Goal: Task Accomplishment & Management: Complete application form

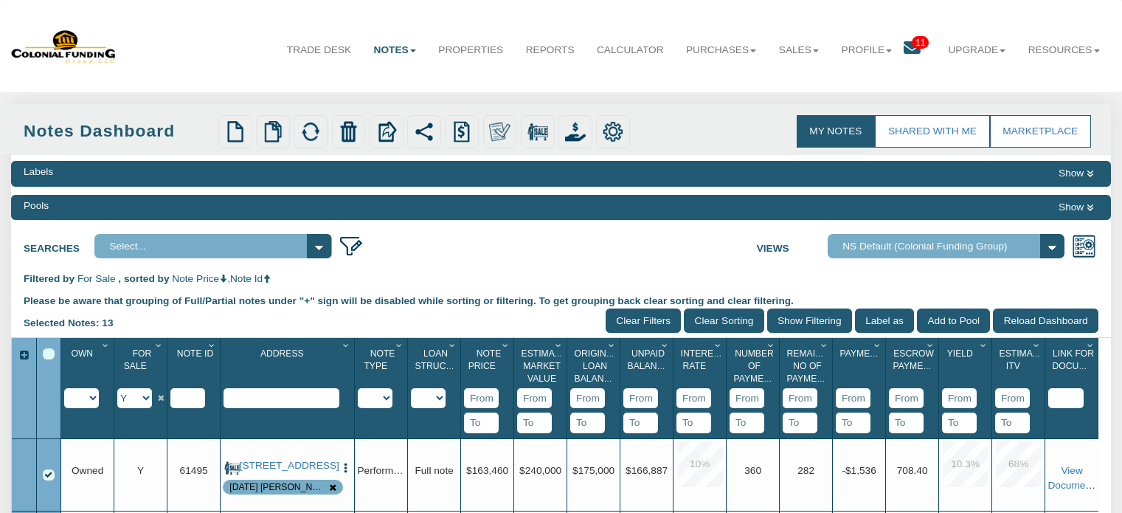
scroll to position [183, 0]
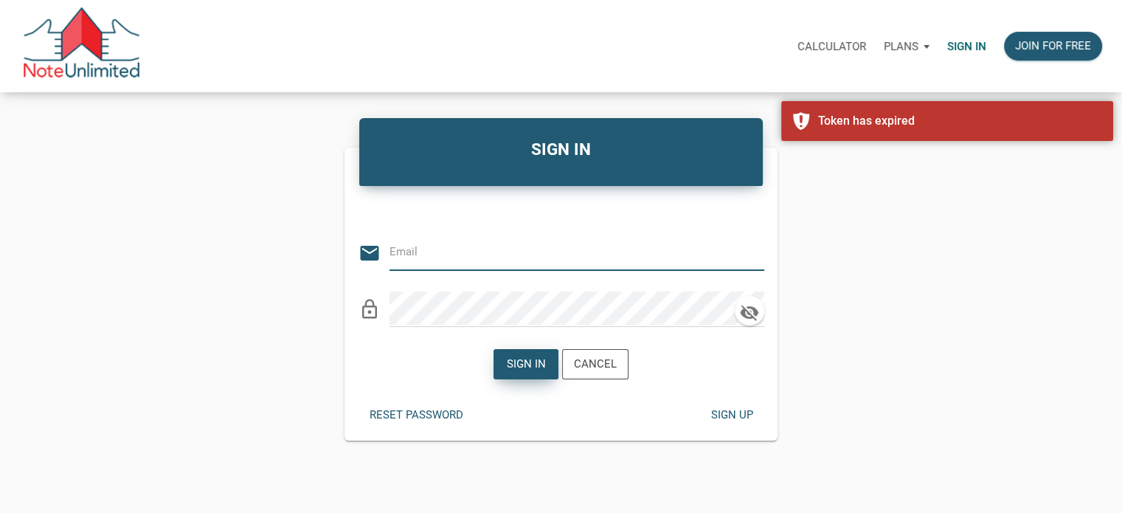
type input "[PERSON_NAME][EMAIL_ADDRESS][DOMAIN_NAME]"
click at [532, 362] on div "Sign in" at bounding box center [526, 363] width 39 height 17
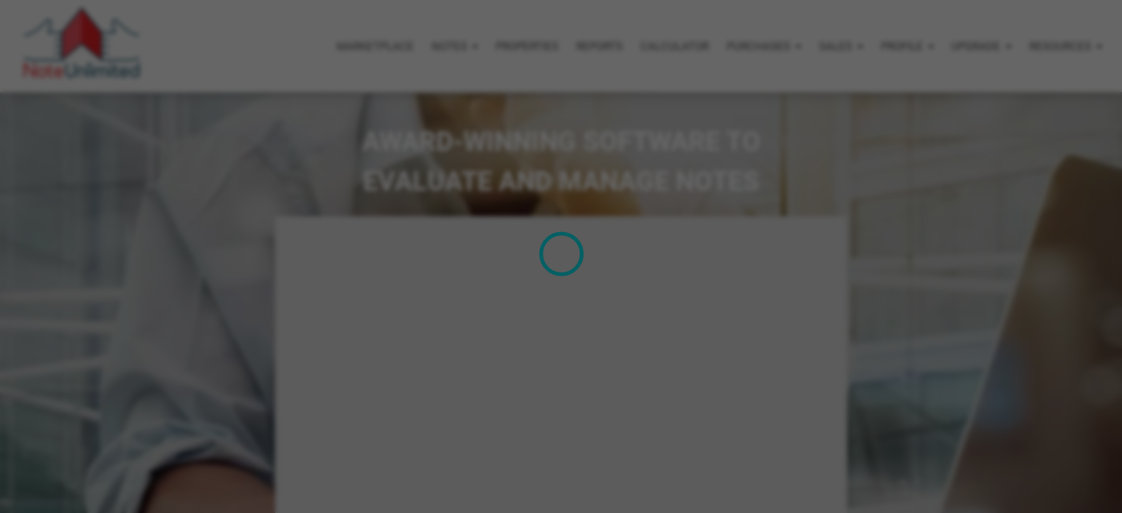
type input "Introduction to new features"
select select
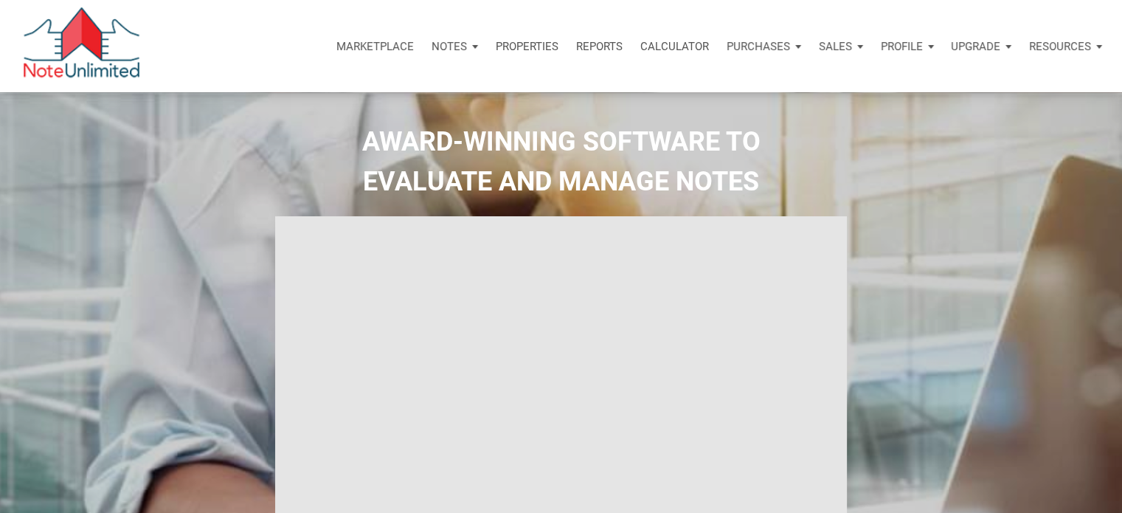
click at [444, 46] on p "Notes" at bounding box center [448, 46] width 35 height 13
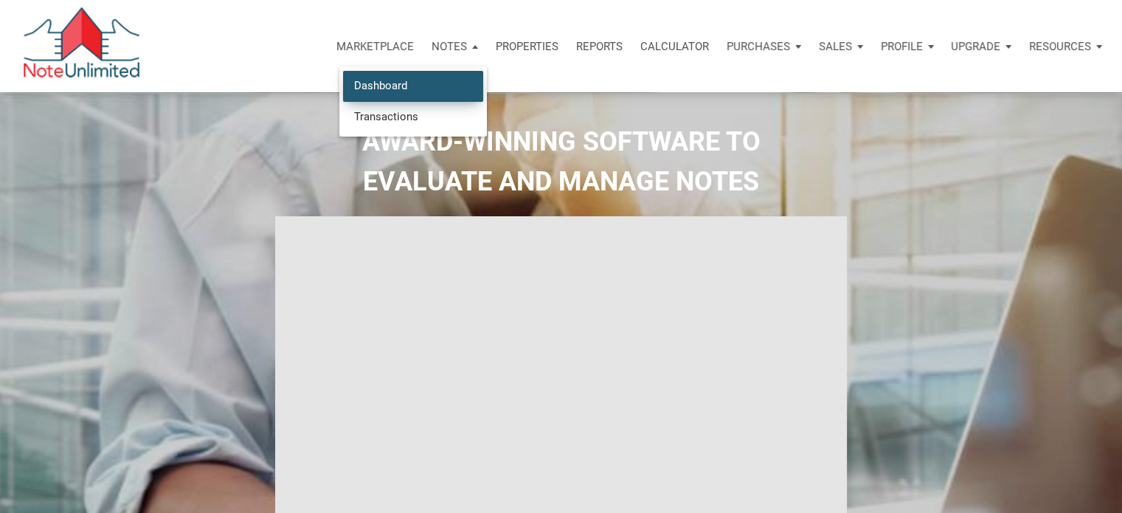
click at [377, 86] on link "Dashboard" at bounding box center [413, 86] width 140 height 30
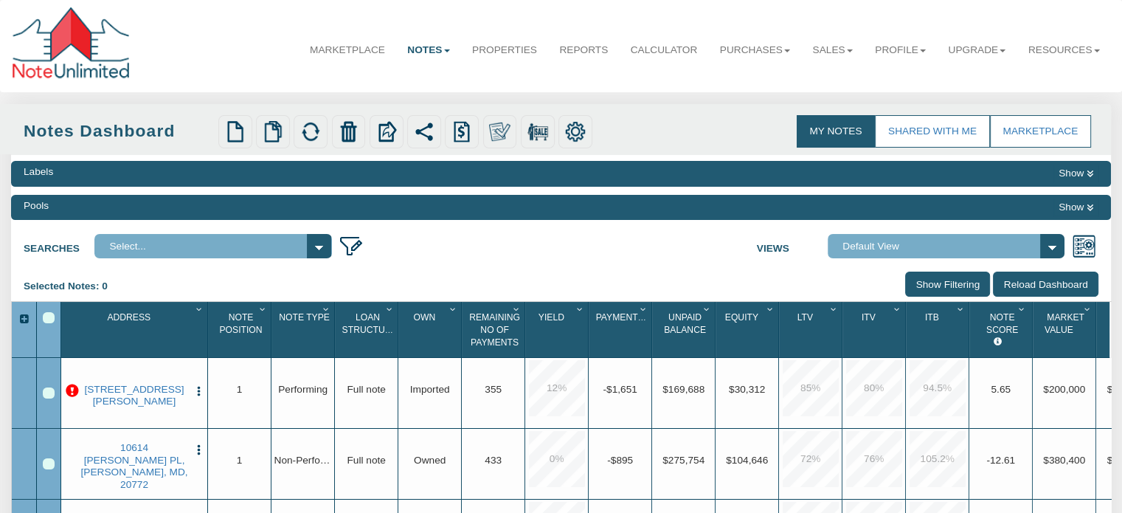
click at [1049, 243] on select "Default View NS Default (Colonial Funding Group) (Colonial Funding Group)" at bounding box center [945, 246] width 237 height 24
select select "316"
click at [835, 235] on select "Default View NS Default (Colonial Funding Group) (Colonial Funding Group)" at bounding box center [945, 246] width 237 height 24
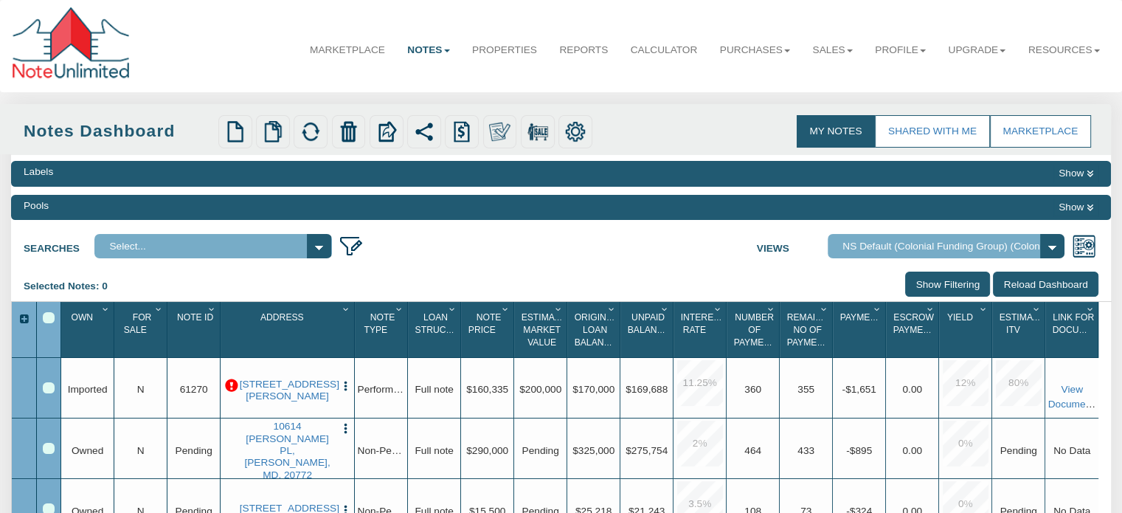
click at [156, 312] on icon "Column Menu" at bounding box center [159, 309] width 14 height 9
click at [923, 287] on input "Show Filtering" at bounding box center [947, 283] width 85 height 24
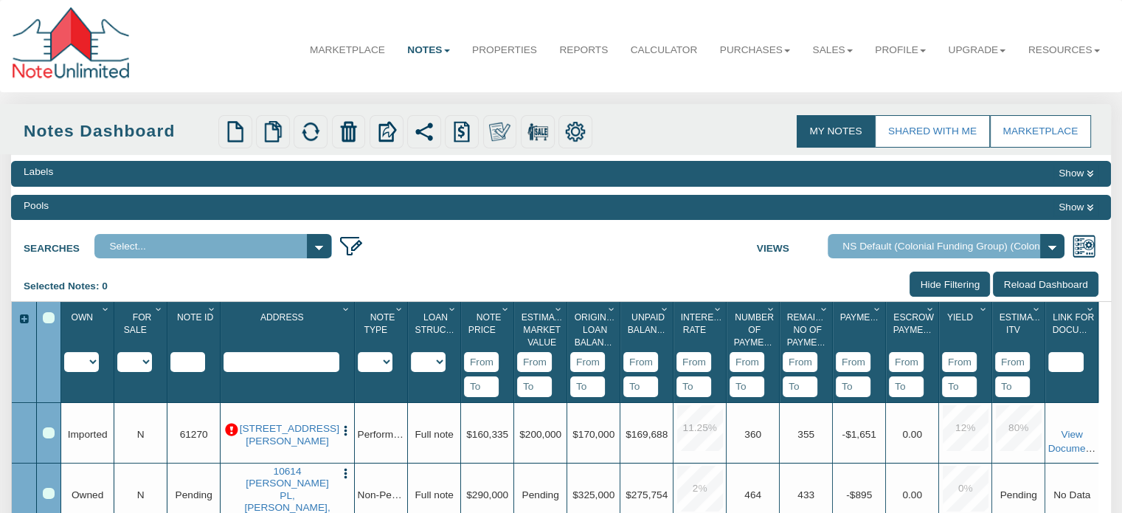
click at [145, 362] on select "Y N IP" at bounding box center [134, 362] width 35 height 20
select select "string:Y"
click at [117, 372] on select "Y N IP" at bounding box center [134, 362] width 35 height 20
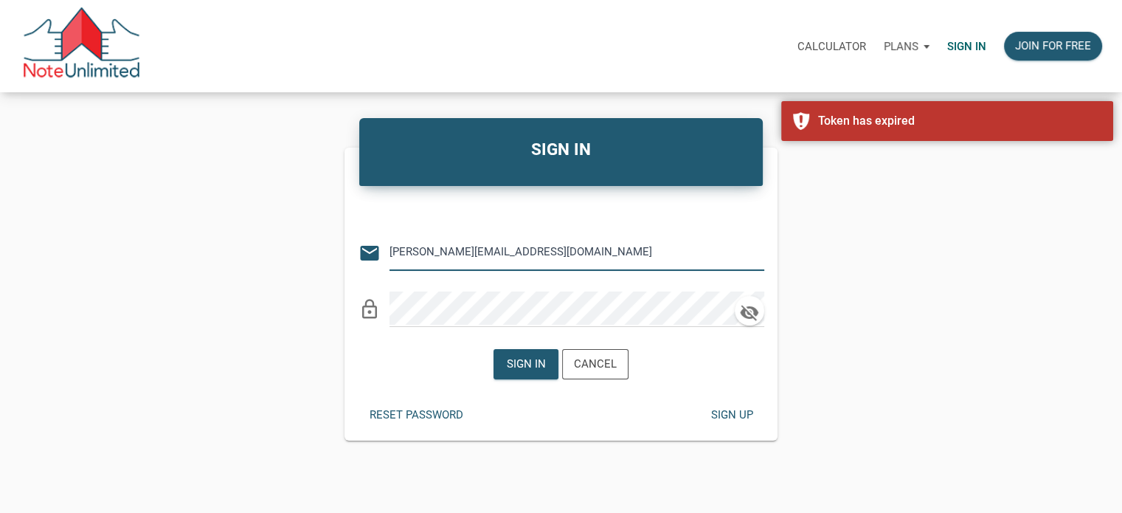
click at [545, 251] on input "[PERSON_NAME][EMAIL_ADDRESS][DOMAIN_NAME]" at bounding box center [565, 251] width 352 height 33
type input "[EMAIL_ADDRESS][DOMAIN_NAME]"
click at [523, 360] on div "Sign in" at bounding box center [526, 363] width 39 height 17
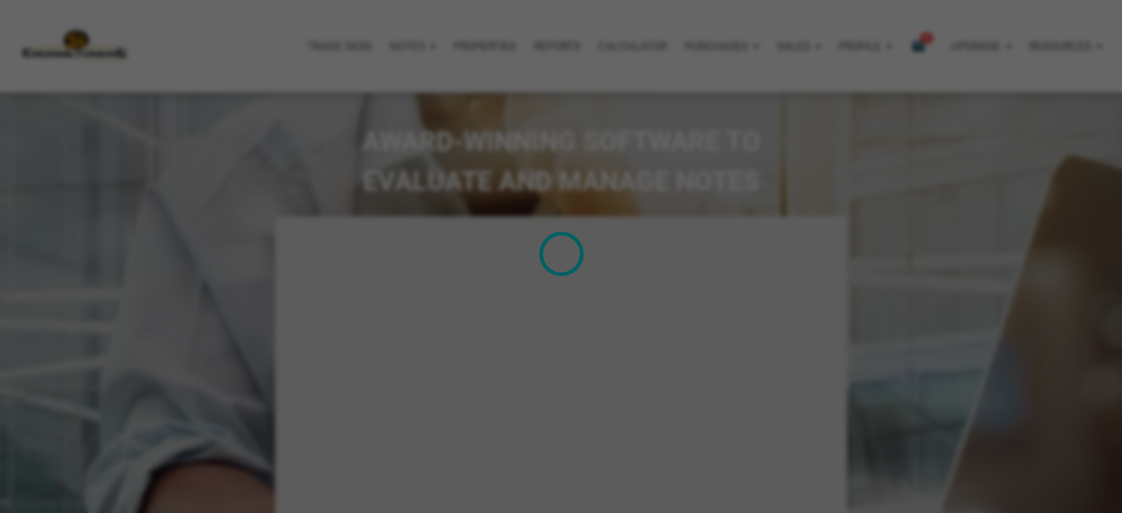
type input "Introduction to new features"
select select
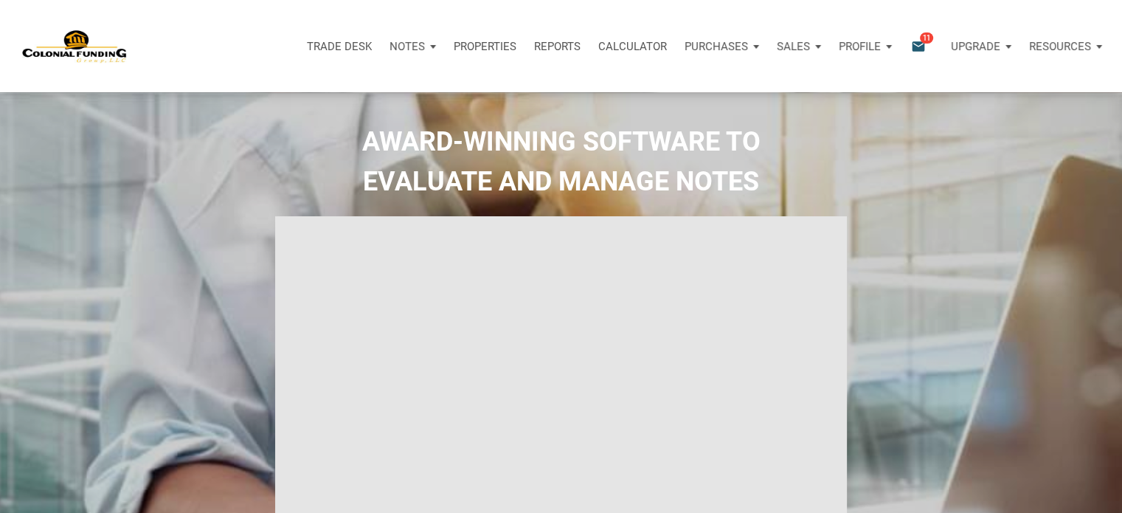
click at [412, 46] on p "Notes" at bounding box center [406, 46] width 35 height 13
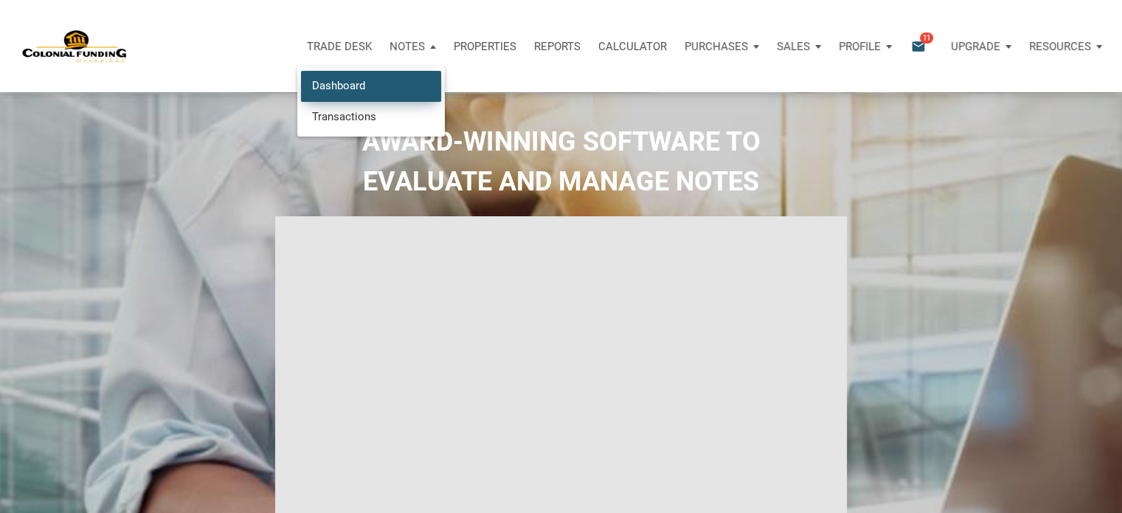
click at [346, 80] on link "Dashboard" at bounding box center [371, 86] width 140 height 30
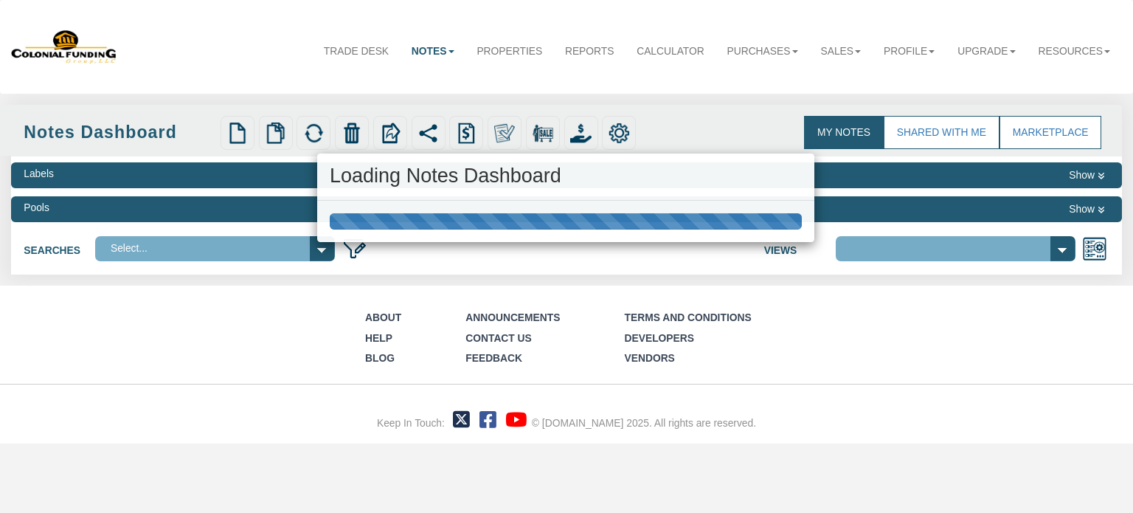
select select "316"
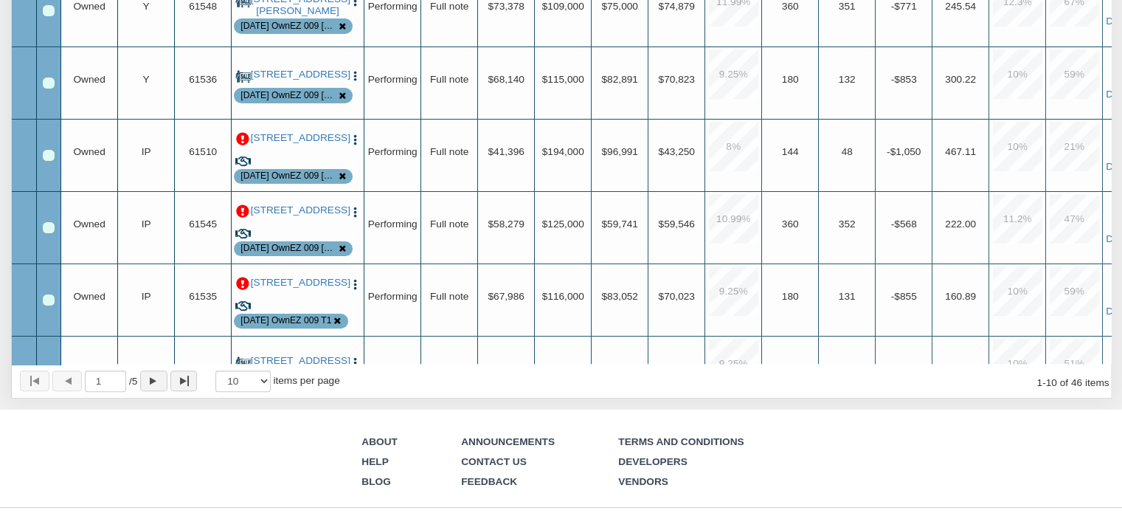
scroll to position [383, 0]
click at [269, 380] on select "10 25 50 100" at bounding box center [242, 379] width 55 height 21
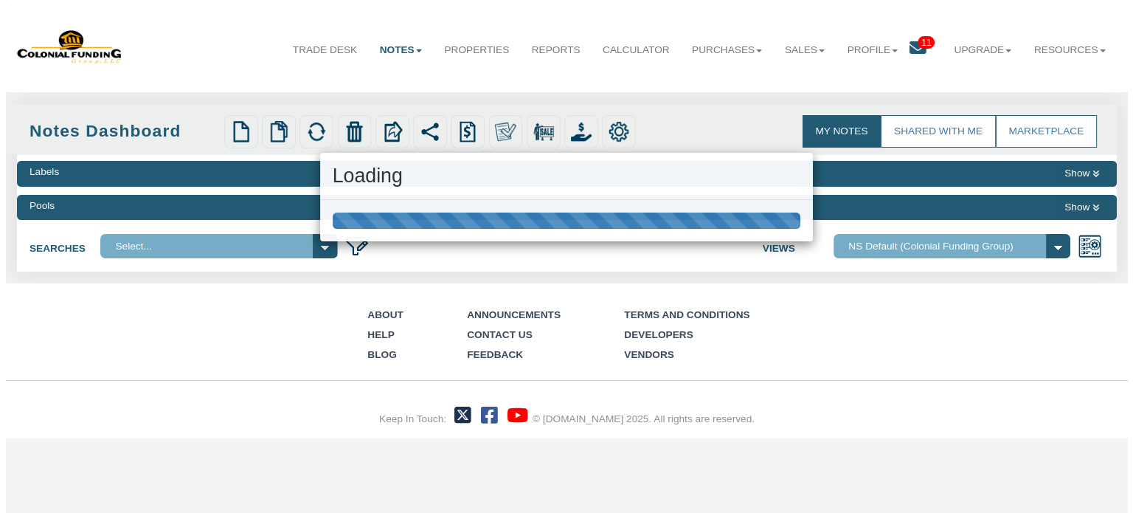
scroll to position [0, 0]
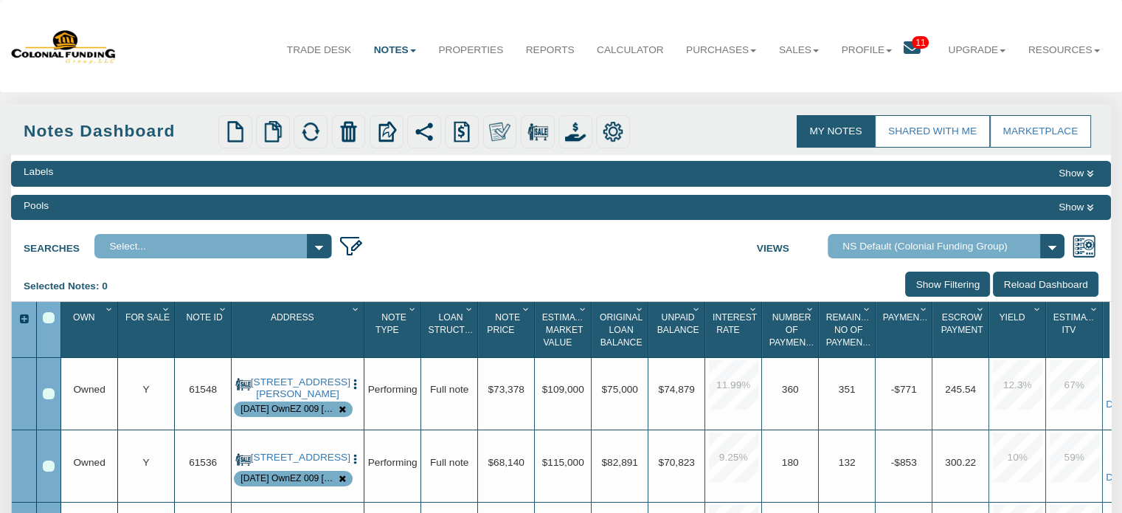
click at [164, 312] on icon "Column Menu" at bounding box center [166, 309] width 14 height 9
click at [935, 286] on input "Show Filtering" at bounding box center [947, 283] width 85 height 24
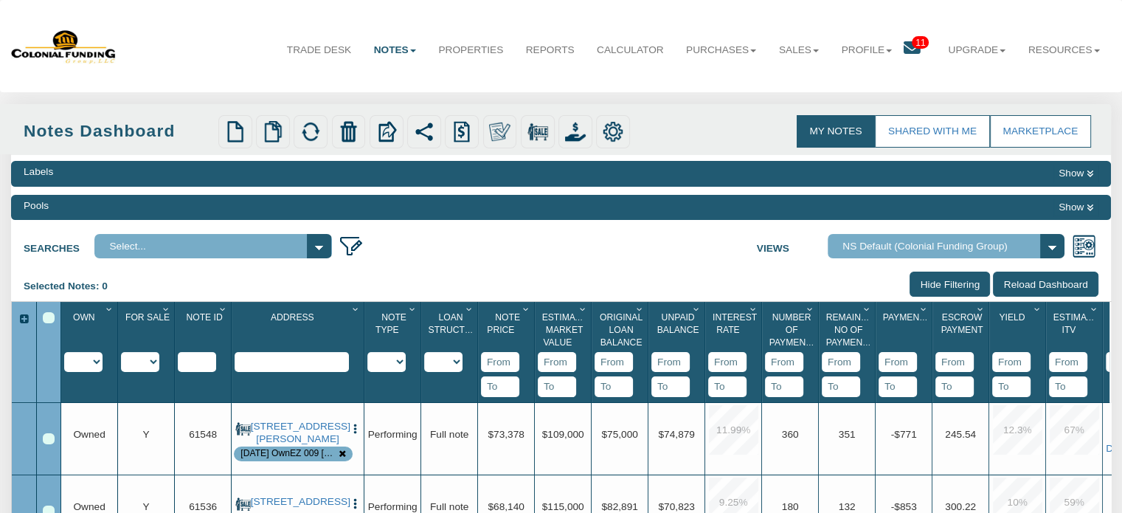
click at [153, 360] on select "Y N IP" at bounding box center [140, 362] width 38 height 20
select select "string:Y"
click at [121, 372] on select "Y N IP" at bounding box center [140, 362] width 38 height 20
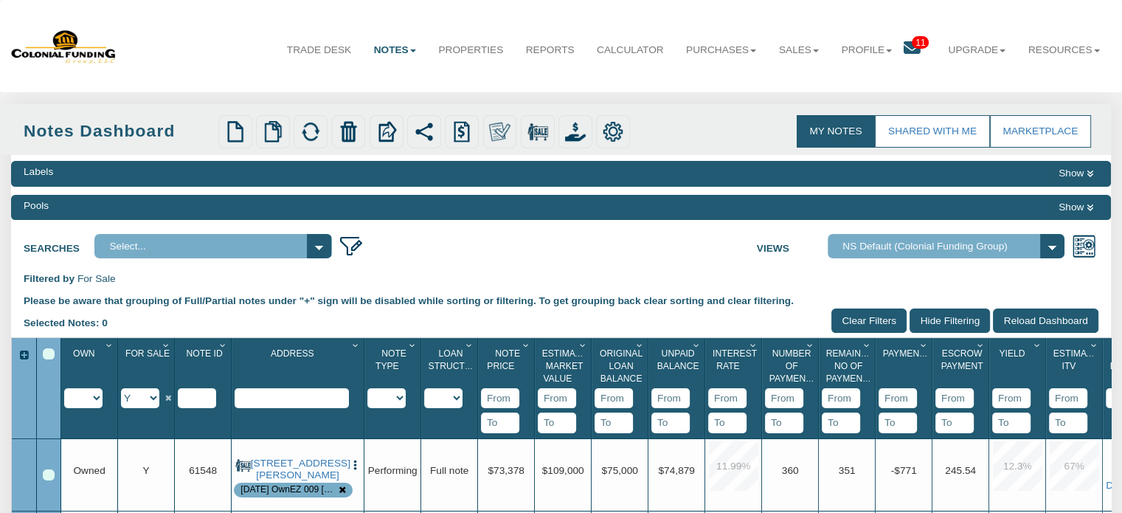
click at [47, 355] on div "Select All" at bounding box center [49, 354] width 12 height 12
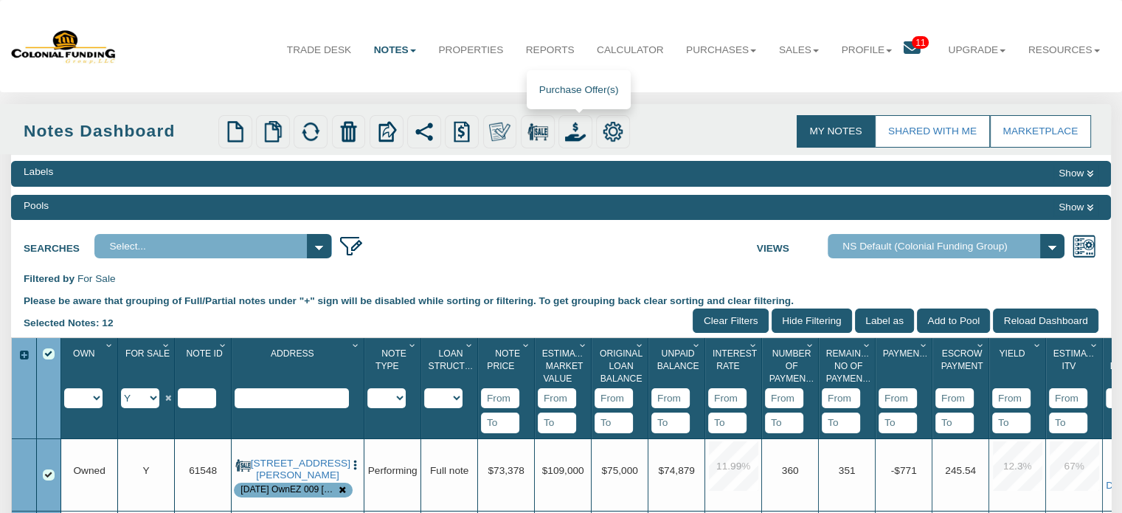
click at [572, 127] on img at bounding box center [575, 131] width 21 height 21
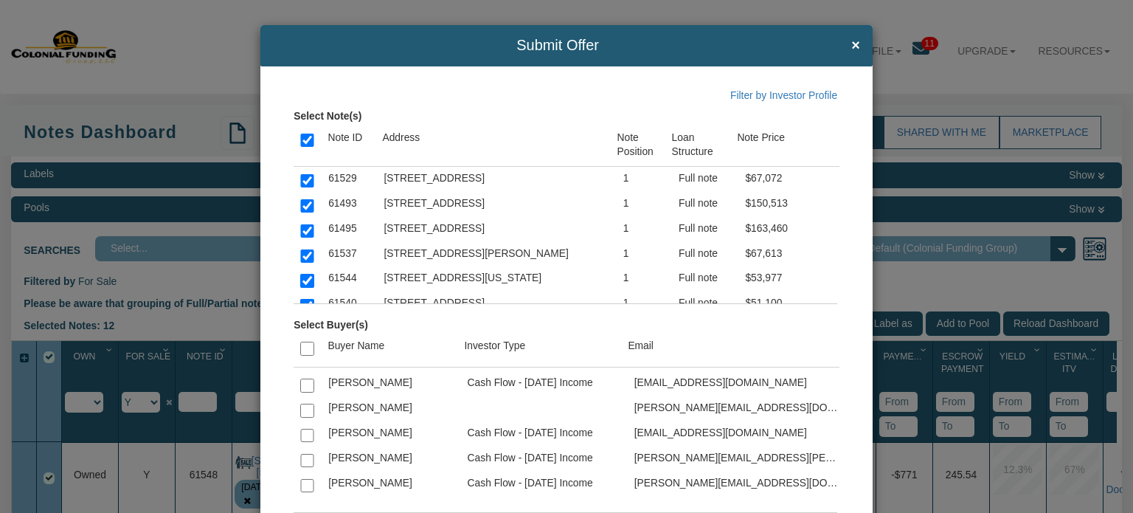
scroll to position [3549, 0]
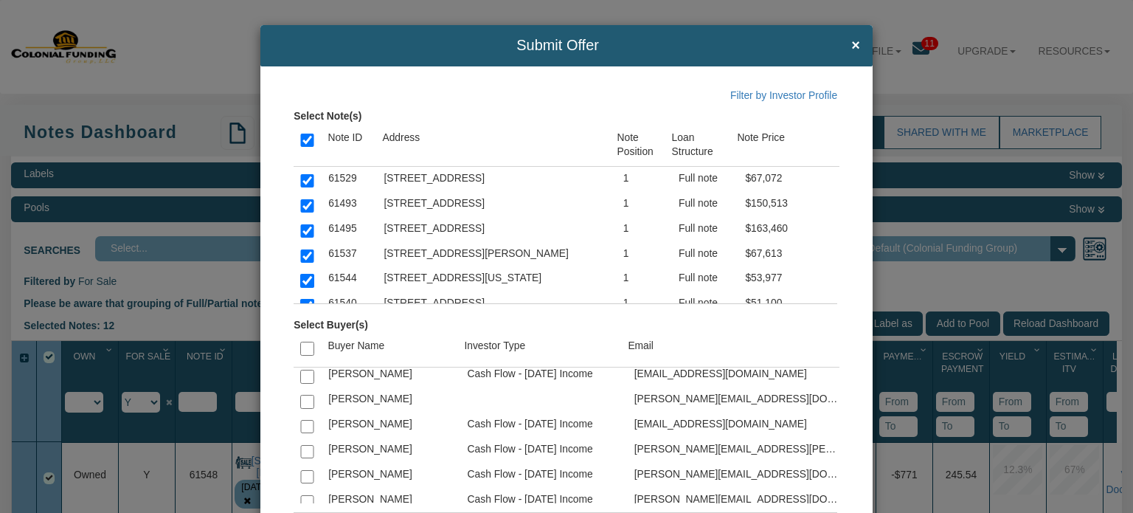
click at [305, 420] on input "checkbox" at bounding box center [306, 426] width 13 height 13
checkbox input "true"
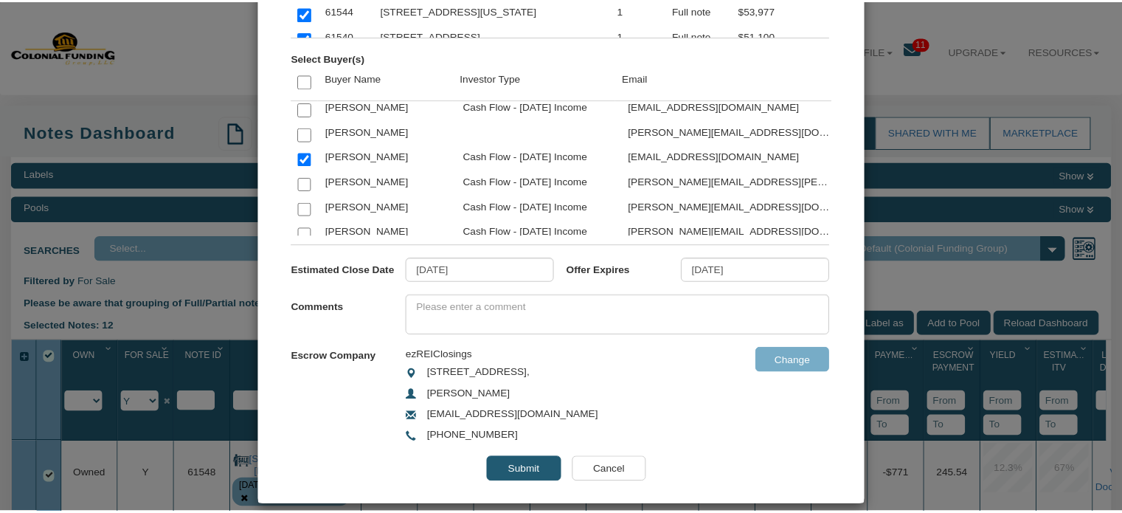
scroll to position [282, 0]
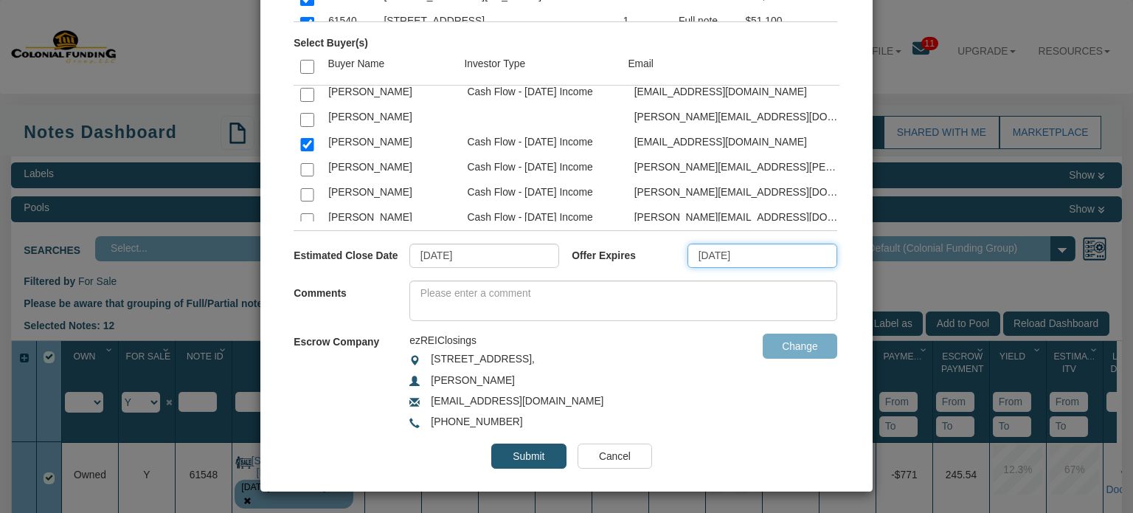
click at [748, 254] on input "09/11/2025" at bounding box center [762, 255] width 150 height 25
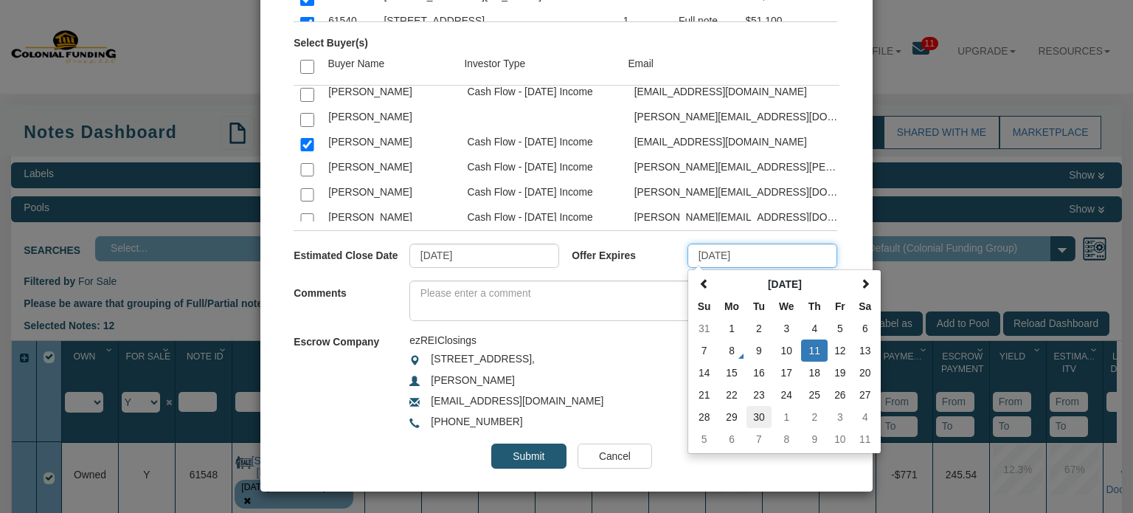
click at [752, 415] on td "30" at bounding box center [758, 417] width 25 height 22
type input "09/30/2025"
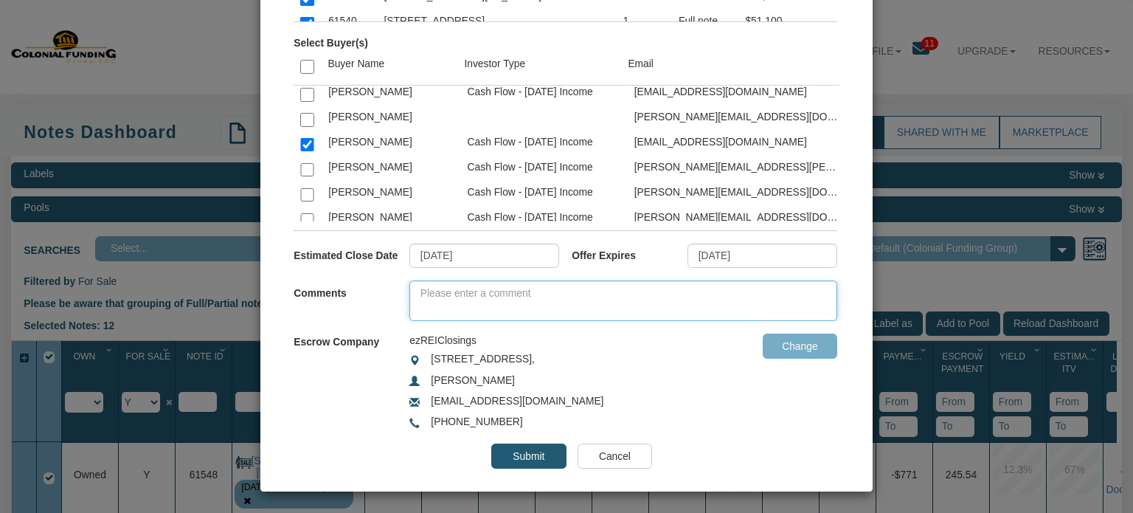
click at [419, 292] on textarea at bounding box center [623, 300] width 428 height 41
type textarea "Please let me know if you have any questions."
click at [516, 448] on input "Submit" at bounding box center [528, 455] width 74 height 25
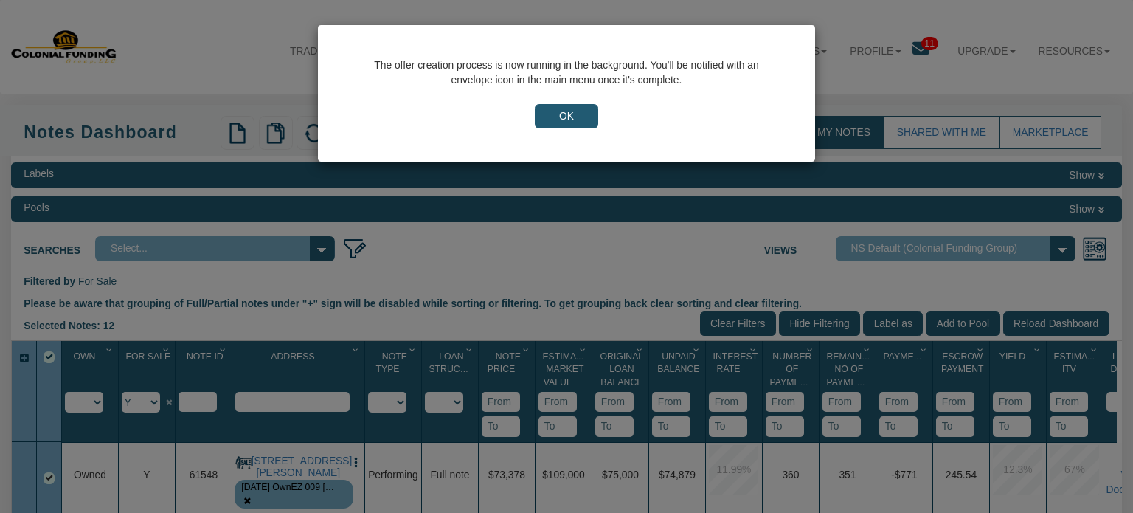
click at [552, 111] on input "OK" at bounding box center [566, 116] width 63 height 25
